Goal: Find specific page/section: Find specific page/section

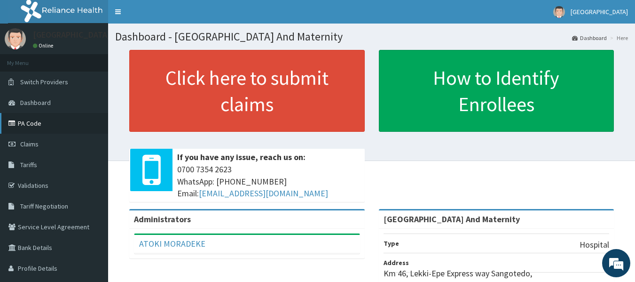
click at [25, 123] on link "PA Code" at bounding box center [54, 123] width 108 height 21
click at [29, 126] on link "PA Code" at bounding box center [54, 123] width 108 height 21
click at [30, 144] on span "Claims" at bounding box center [29, 144] width 18 height 8
